Goal: Task Accomplishment & Management: Use online tool/utility

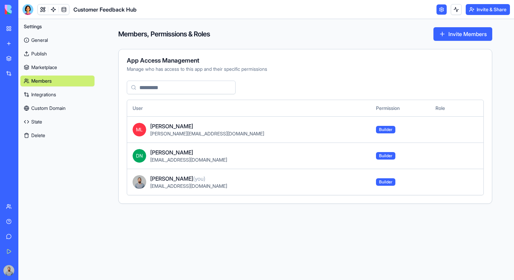
click at [38, 96] on link "Integrations" at bounding box center [57, 94] width 74 height 11
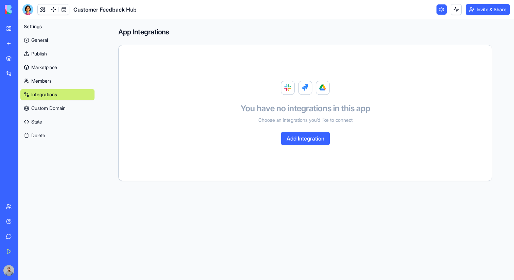
click at [16, 74] on div "Integrations" at bounding box center [20, 73] width 9 height 7
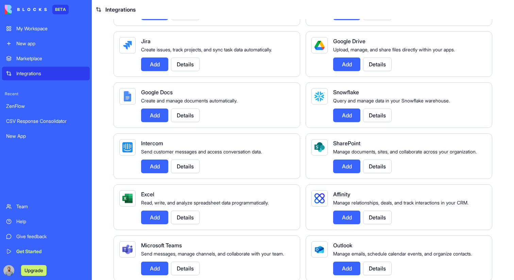
scroll to position [416, 0]
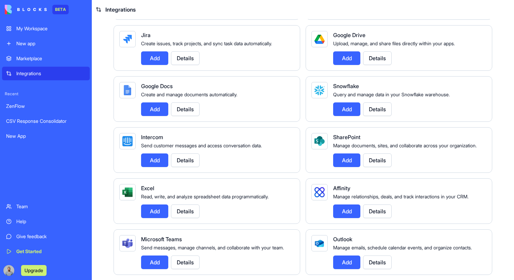
click at [372, 116] on button "Details" at bounding box center [377, 109] width 29 height 14
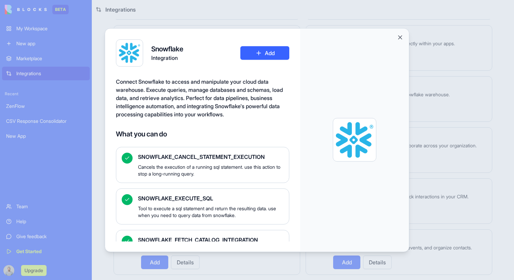
click at [428, 128] on div at bounding box center [257, 140] width 514 height 280
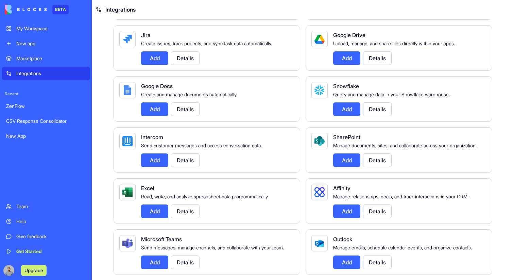
click at [383, 116] on button "Details" at bounding box center [377, 109] width 29 height 14
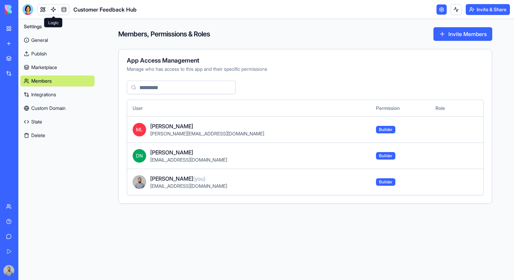
click at [53, 11] on link at bounding box center [53, 9] width 10 height 10
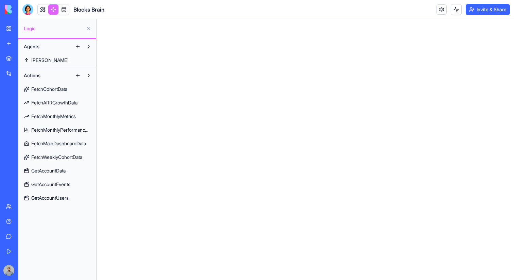
click at [59, 193] on link "GetAccountUsers" at bounding box center [57, 198] width 74 height 11
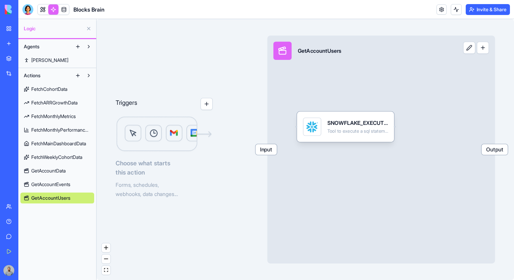
click at [210, 105] on button "button" at bounding box center [207, 104] width 12 height 12
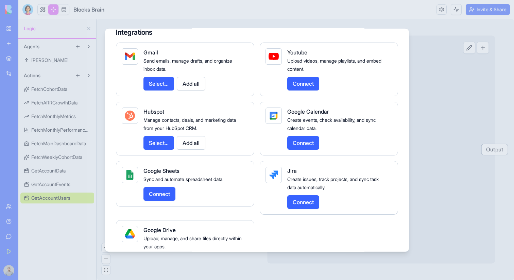
scroll to position [193, 0]
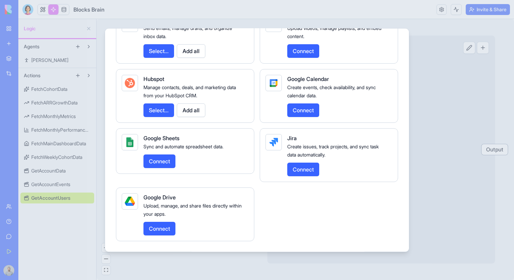
click at [462, 146] on div at bounding box center [257, 140] width 514 height 280
